Goal: Navigation & Orientation: Find specific page/section

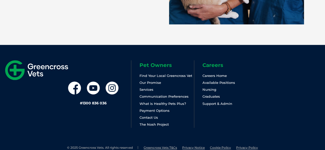
scroll to position [1156, 0]
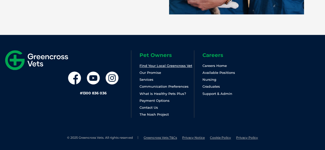
click at [167, 65] on link "Find Your Local Greencross Vet" at bounding box center [165, 66] width 53 height 4
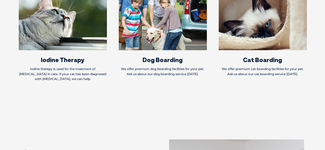
scroll to position [612, 0]
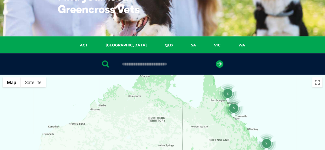
click at [101, 49] on ul "ACT [GEOGRAPHIC_DATA] [GEOGRAPHIC_DATA] SA [GEOGRAPHIC_DATA] [GEOGRAPHIC_DATA]" at bounding box center [162, 46] width 315 height 8
click at [97, 47] on link "ACT" at bounding box center [84, 45] width 26 height 6
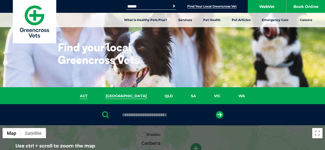
click at [123, 97] on link "[GEOGRAPHIC_DATA]" at bounding box center [126, 96] width 59 height 6
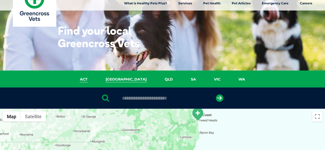
click at [97, 82] on link "ACT" at bounding box center [84, 80] width 26 height 6
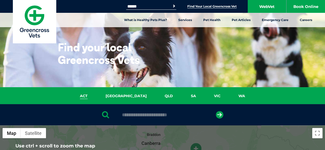
click at [127, 92] on div "ACT [GEOGRAPHIC_DATA] [GEOGRAPHIC_DATA] SA [GEOGRAPHIC_DATA] [GEOGRAPHIC_DATA]" at bounding box center [162, 95] width 325 height 17
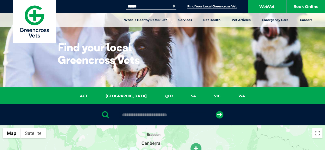
click at [127, 97] on link "[GEOGRAPHIC_DATA]" at bounding box center [126, 96] width 59 height 6
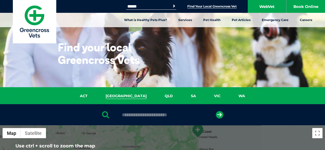
scroll to position [29, 0]
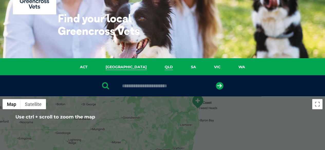
click at [156, 67] on link "QLD" at bounding box center [169, 67] width 26 height 6
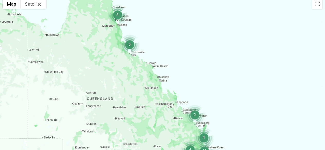
scroll to position [0, 0]
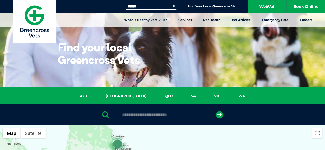
click at [182, 95] on link "SA" at bounding box center [193, 96] width 23 height 6
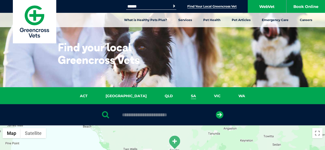
scroll to position [49, 0]
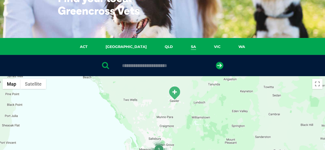
click at [199, 50] on ul "ACT [GEOGRAPHIC_DATA] [GEOGRAPHIC_DATA] SA [GEOGRAPHIC_DATA] [GEOGRAPHIC_DATA]" at bounding box center [162, 48] width 315 height 8
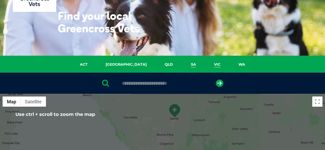
click at [205, 63] on link "VIC" at bounding box center [217, 65] width 24 height 6
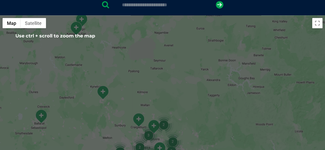
scroll to position [41, 0]
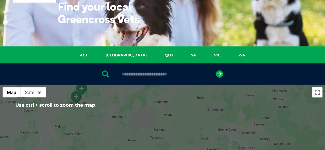
click at [228, 60] on ul "ACT [GEOGRAPHIC_DATA] [GEOGRAPHIC_DATA] SA [GEOGRAPHIC_DATA] [GEOGRAPHIC_DATA]" at bounding box center [162, 56] width 315 height 8
click at [229, 58] on link "WA" at bounding box center [241, 55] width 25 height 6
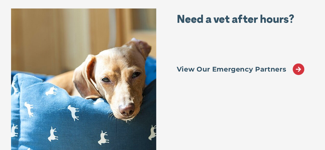
scroll to position [1065, 0]
